Goal: Information Seeking & Learning: Check status

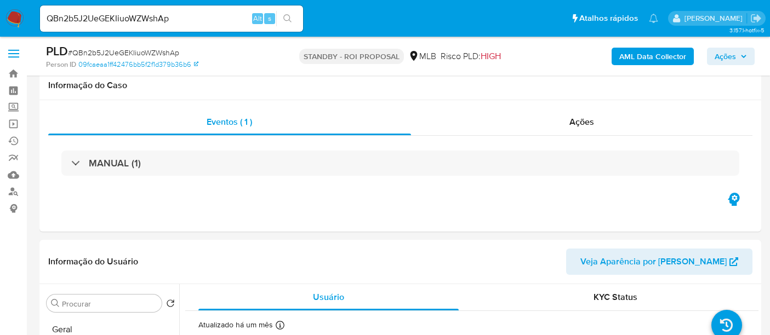
select select "10"
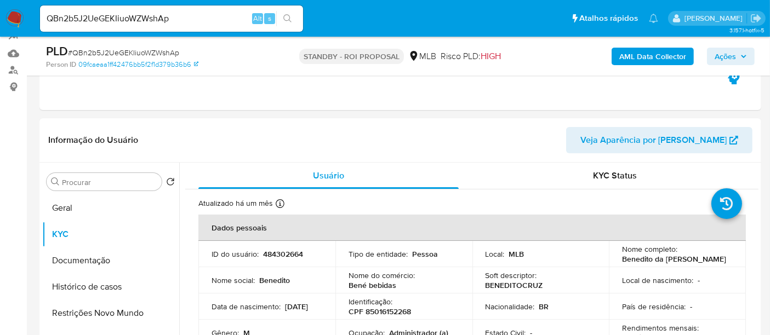
scroll to position [61, 0]
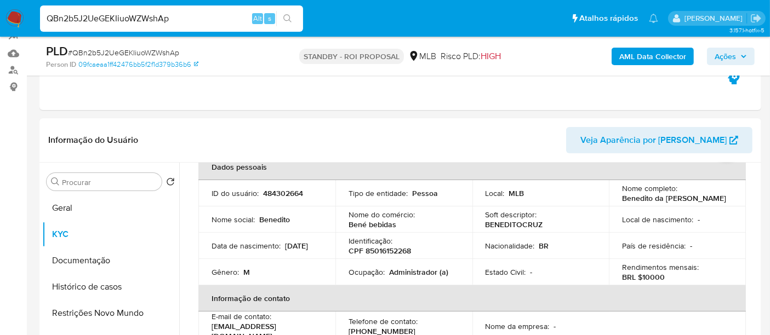
drag, startPoint x: 185, startPoint y: 19, endPoint x: 0, endPoint y: 12, distance: 184.8
click at [0, 12] on nav "Pausado Ver notificaciones QBn2b5J2UeGEKIiuoWZWshAp Alt s Atalhos rápidos Presi…" at bounding box center [385, 18] width 770 height 37
paste input "H5T4Gzchydz5ounF0VVWj2JS"
type input "H5T4Gzchydz5ounF0VVWj2JS"
click at [288, 14] on icon "search-icon" at bounding box center [287, 18] width 9 height 9
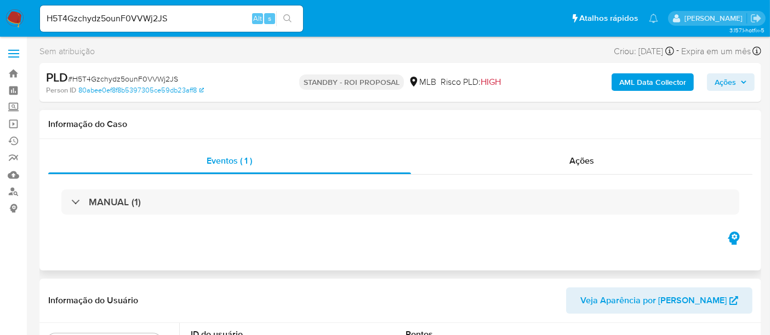
select select "10"
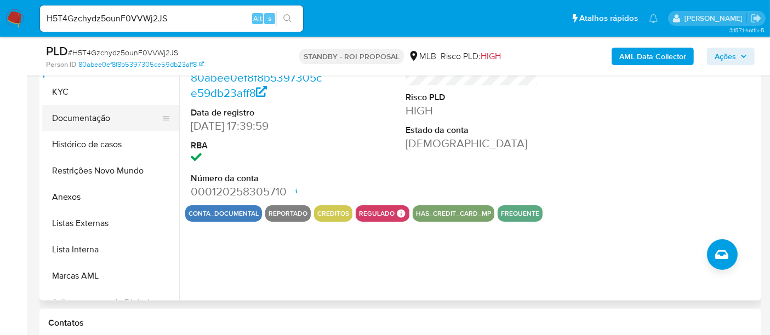
scroll to position [182, 0]
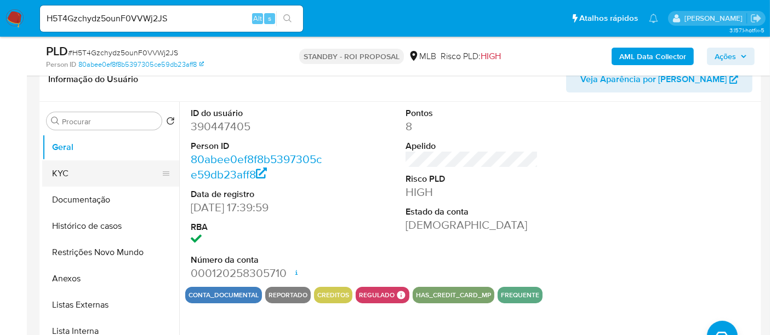
click at [57, 171] on button "KYC" at bounding box center [106, 174] width 128 height 26
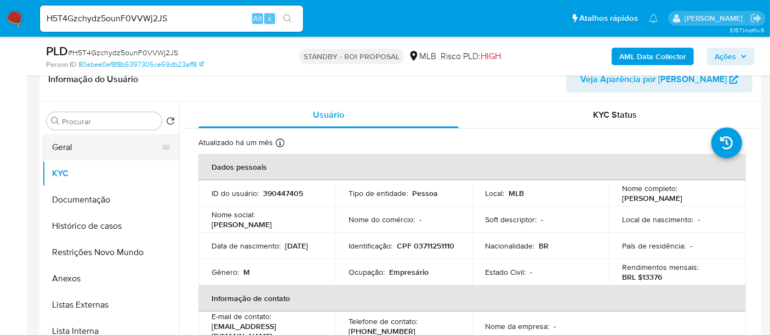
click at [77, 146] on button "Geral" at bounding box center [106, 147] width 128 height 26
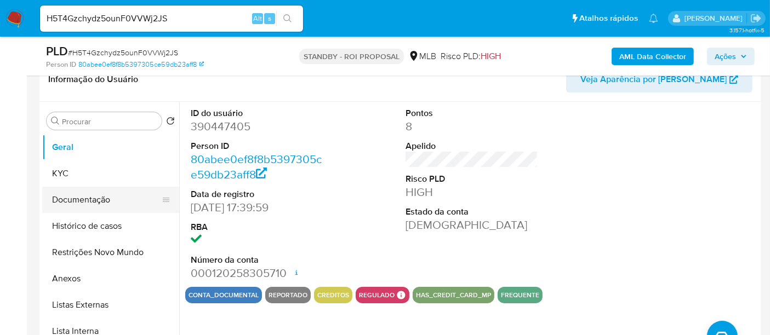
click at [70, 199] on button "Documentação" at bounding box center [106, 200] width 128 height 26
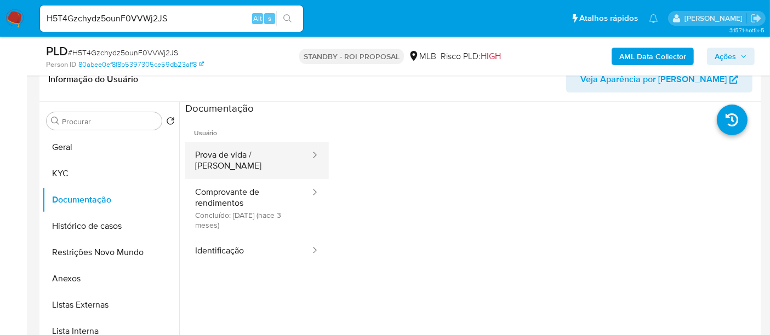
click at [248, 153] on button "Prova de vida / [PERSON_NAME]" at bounding box center [248, 160] width 126 height 37
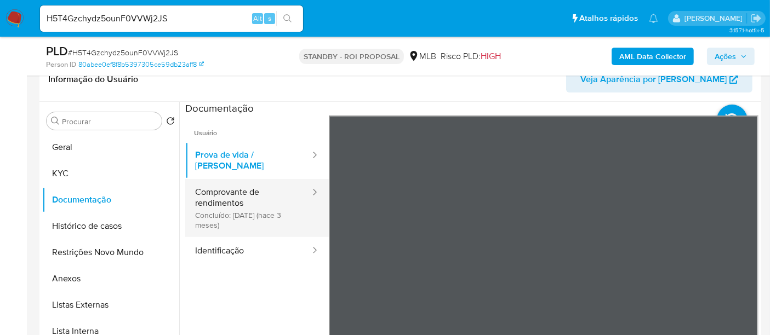
click at [224, 185] on button "Comprovante de rendimentos Concluído: [DATE] (hace 3 meses)" at bounding box center [248, 208] width 126 height 58
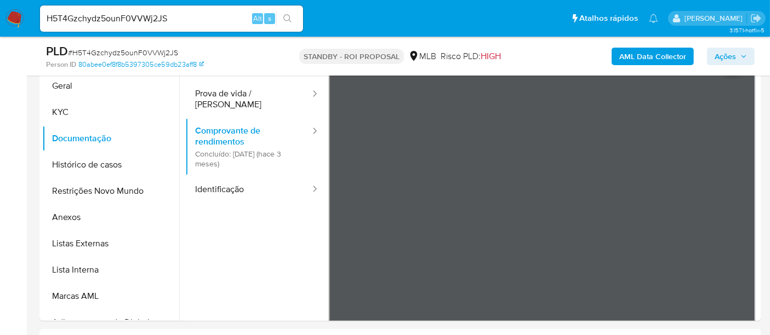
scroll to position [234, 0]
